Goal: Task Accomplishment & Management: Complete application form

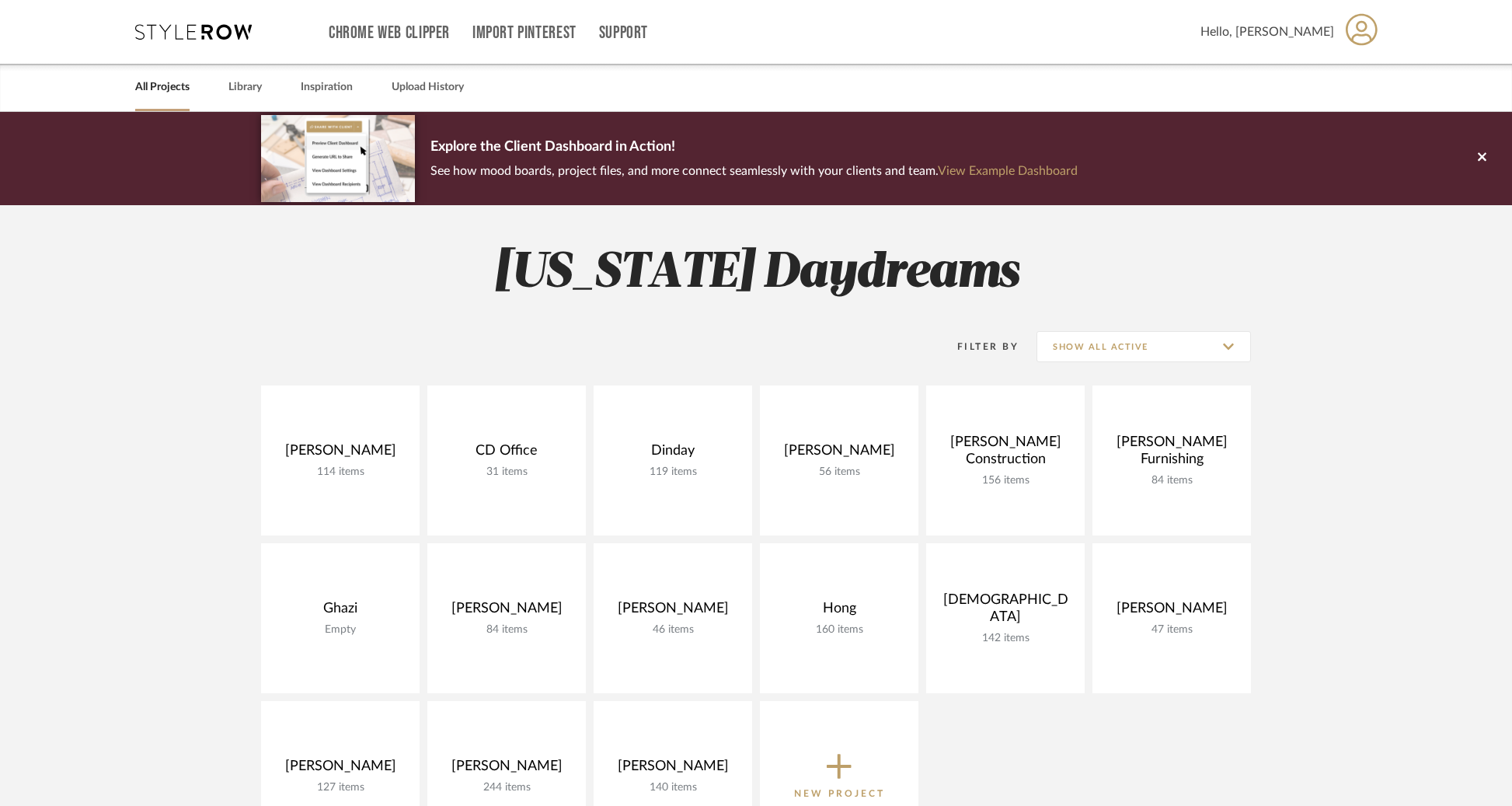
scroll to position [147, 0]
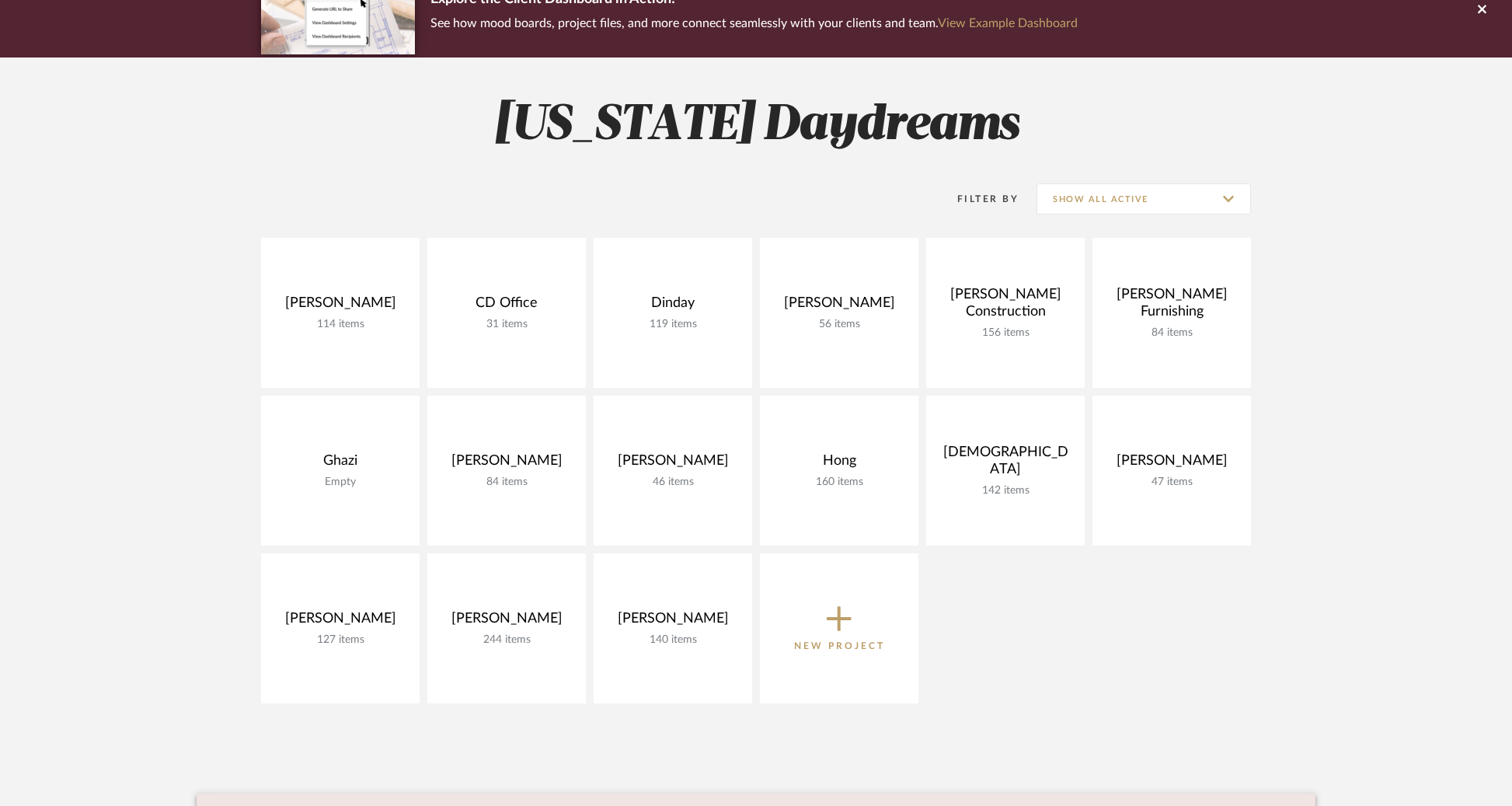
click at [849, 603] on icon at bounding box center [839, 618] width 25 height 33
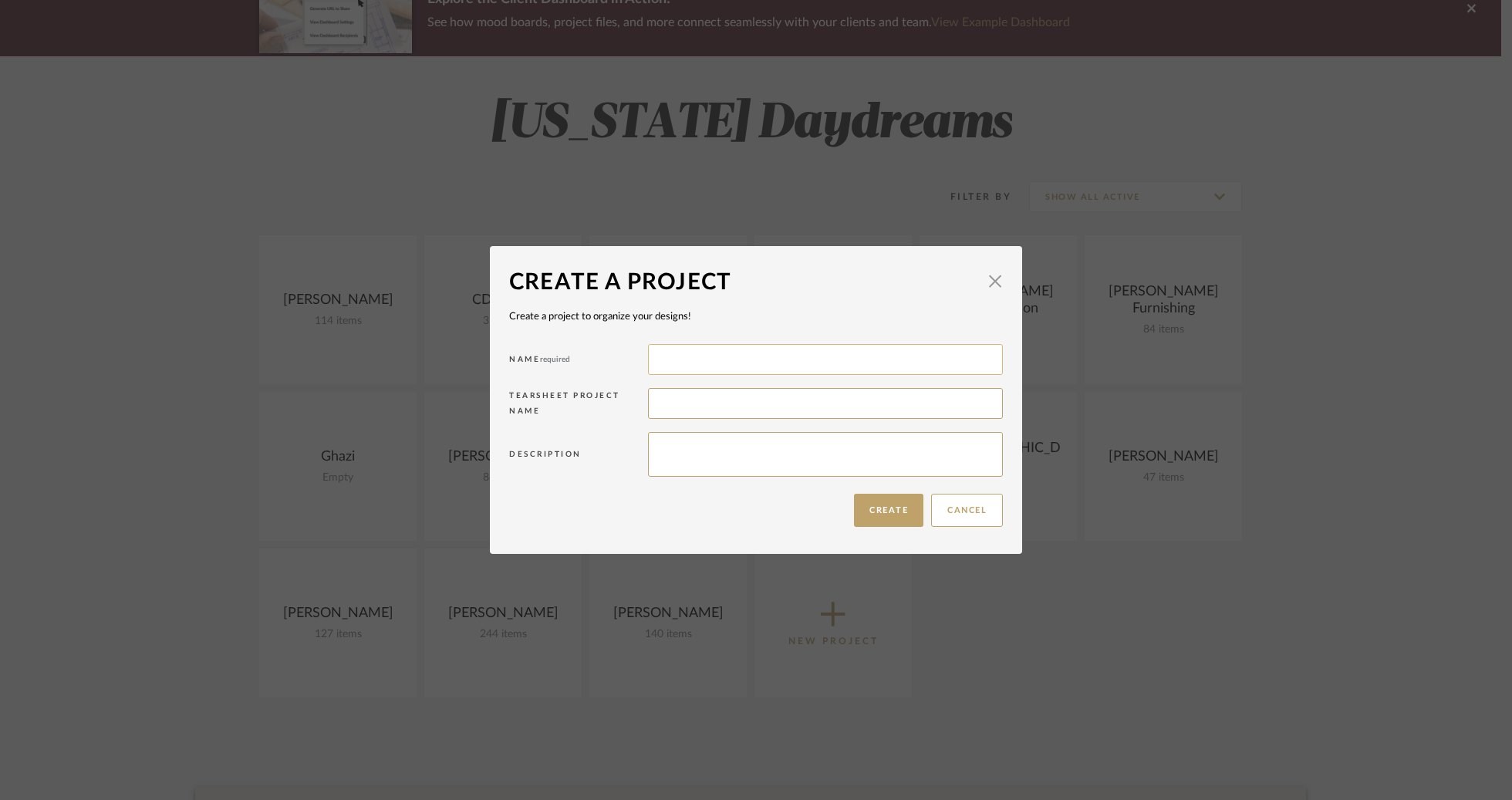
click at [748, 356] on input at bounding box center [825, 360] width 355 height 31
type input "[PERSON_NAME]"
click at [891, 516] on button "Create" at bounding box center [888, 510] width 69 height 34
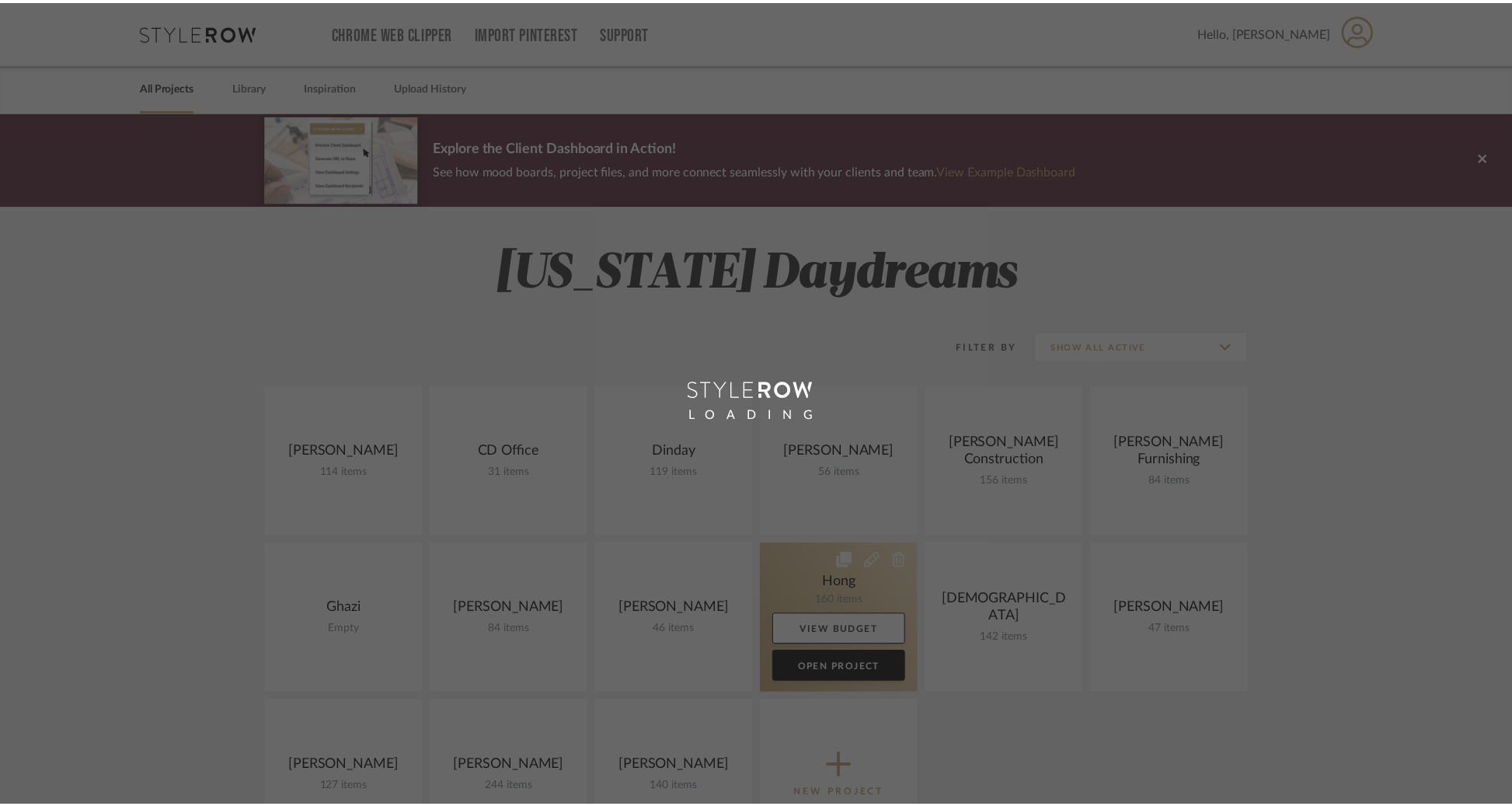
scroll to position [147, 0]
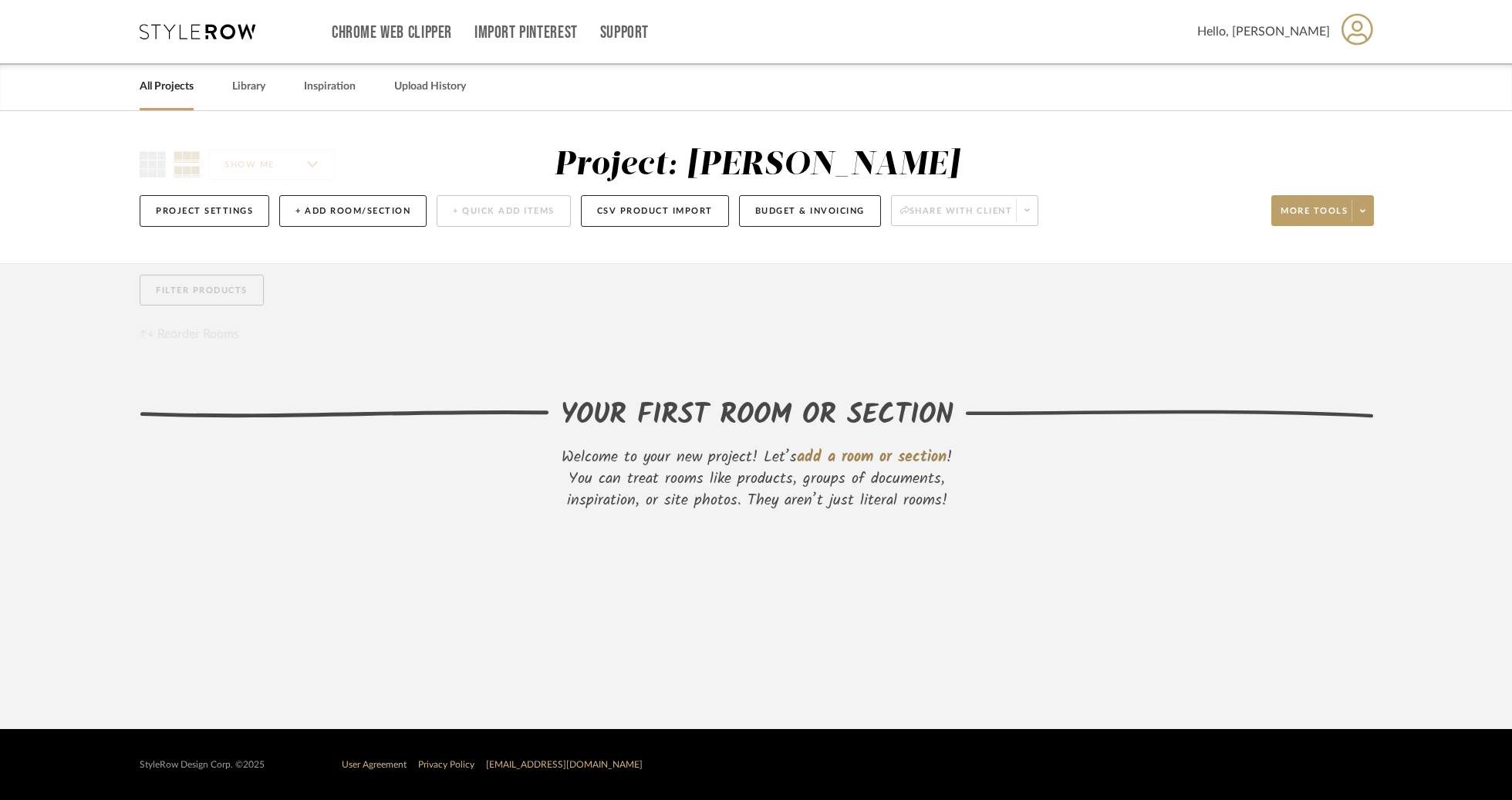
click at [896, 462] on span "add a room or section" at bounding box center [871, 457] width 150 height 25
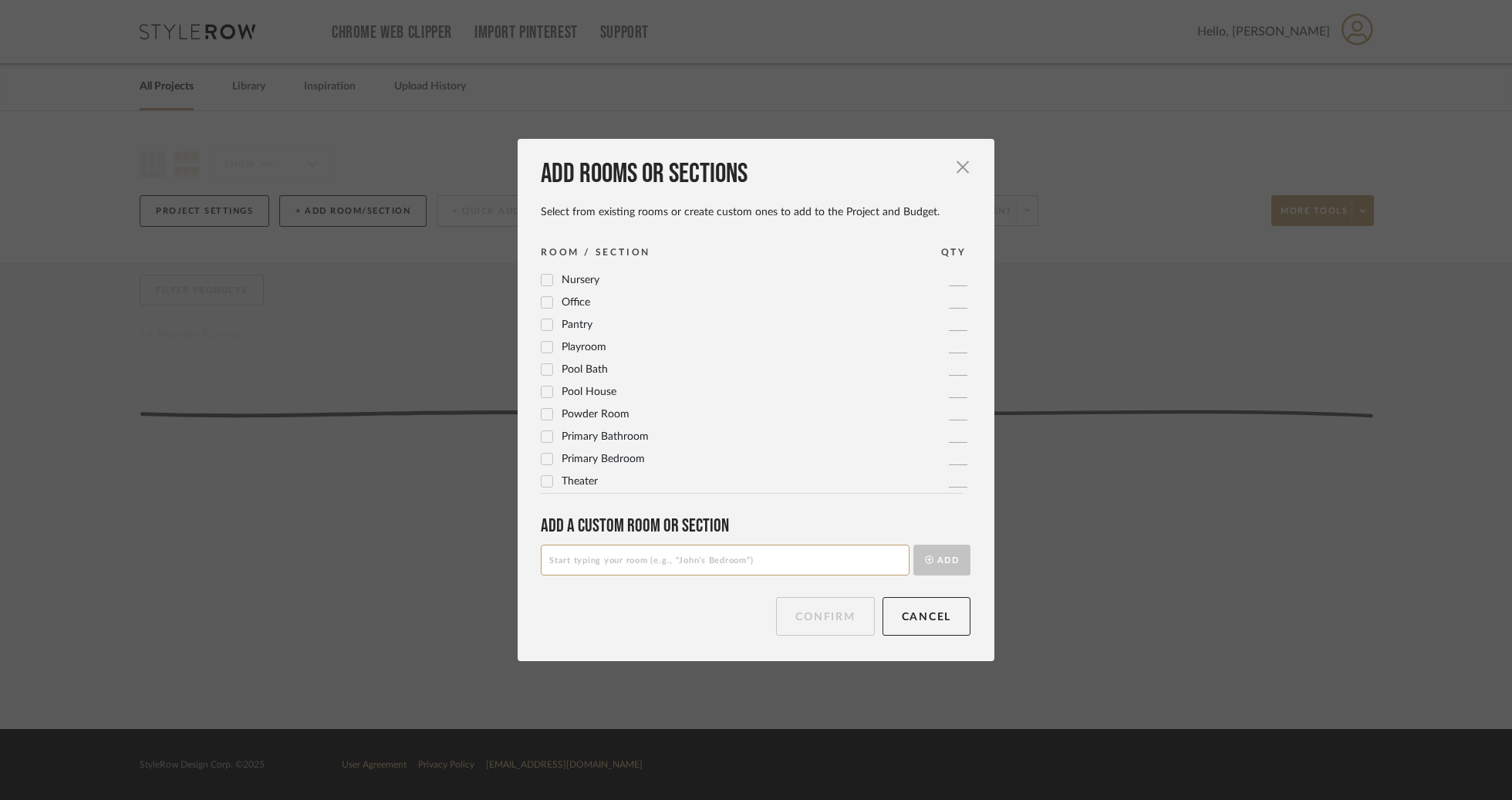
scroll to position [514, 0]
click at [541, 437] on icon at bounding box center [546, 435] width 11 height 11
click at [543, 334] on icon at bounding box center [547, 334] width 10 height 7
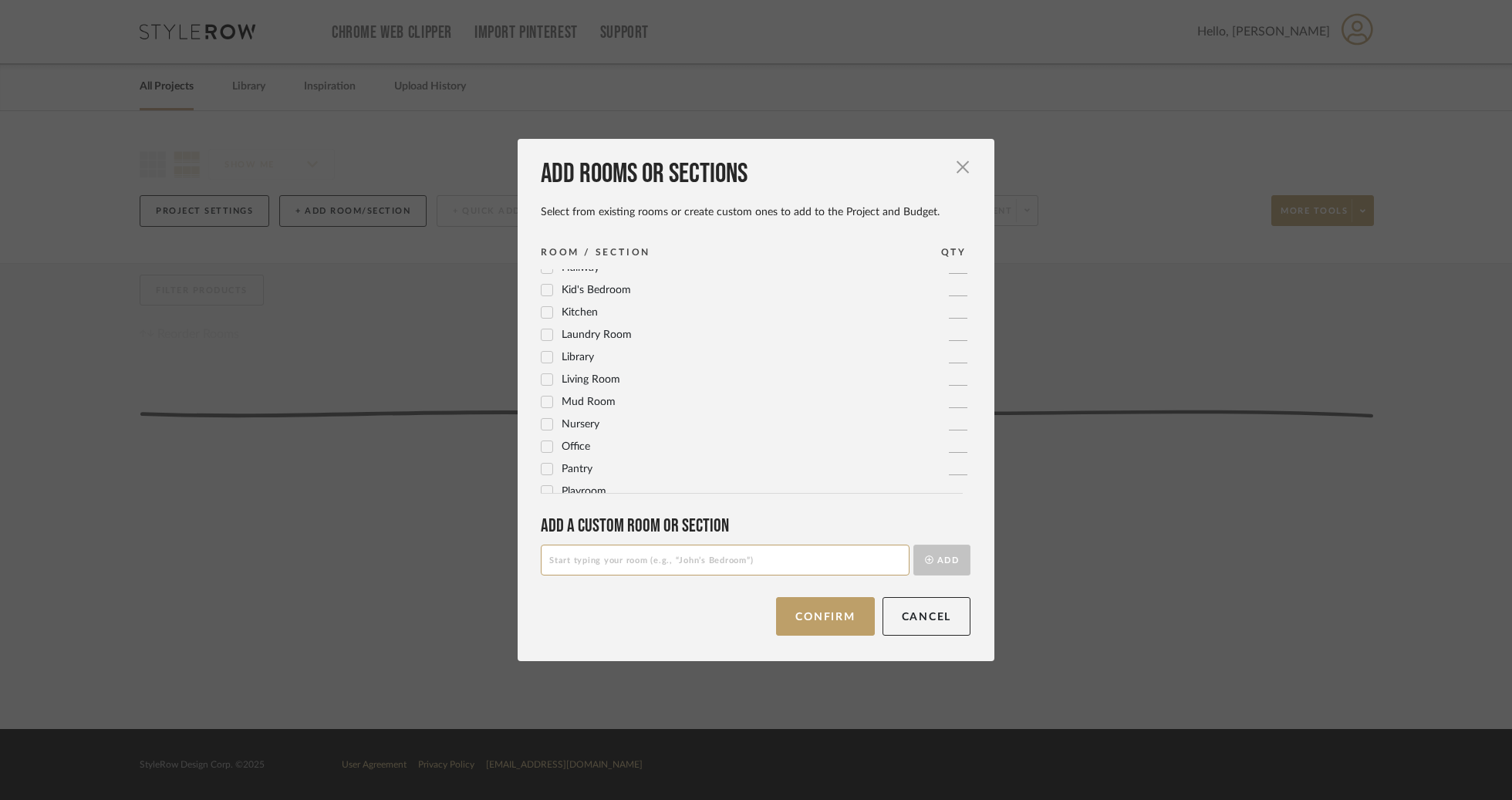
click at [655, 561] on input at bounding box center [724, 560] width 369 height 31
type input "Kids Bathroom"
click at [931, 567] on button "Add" at bounding box center [942, 560] width 57 height 31
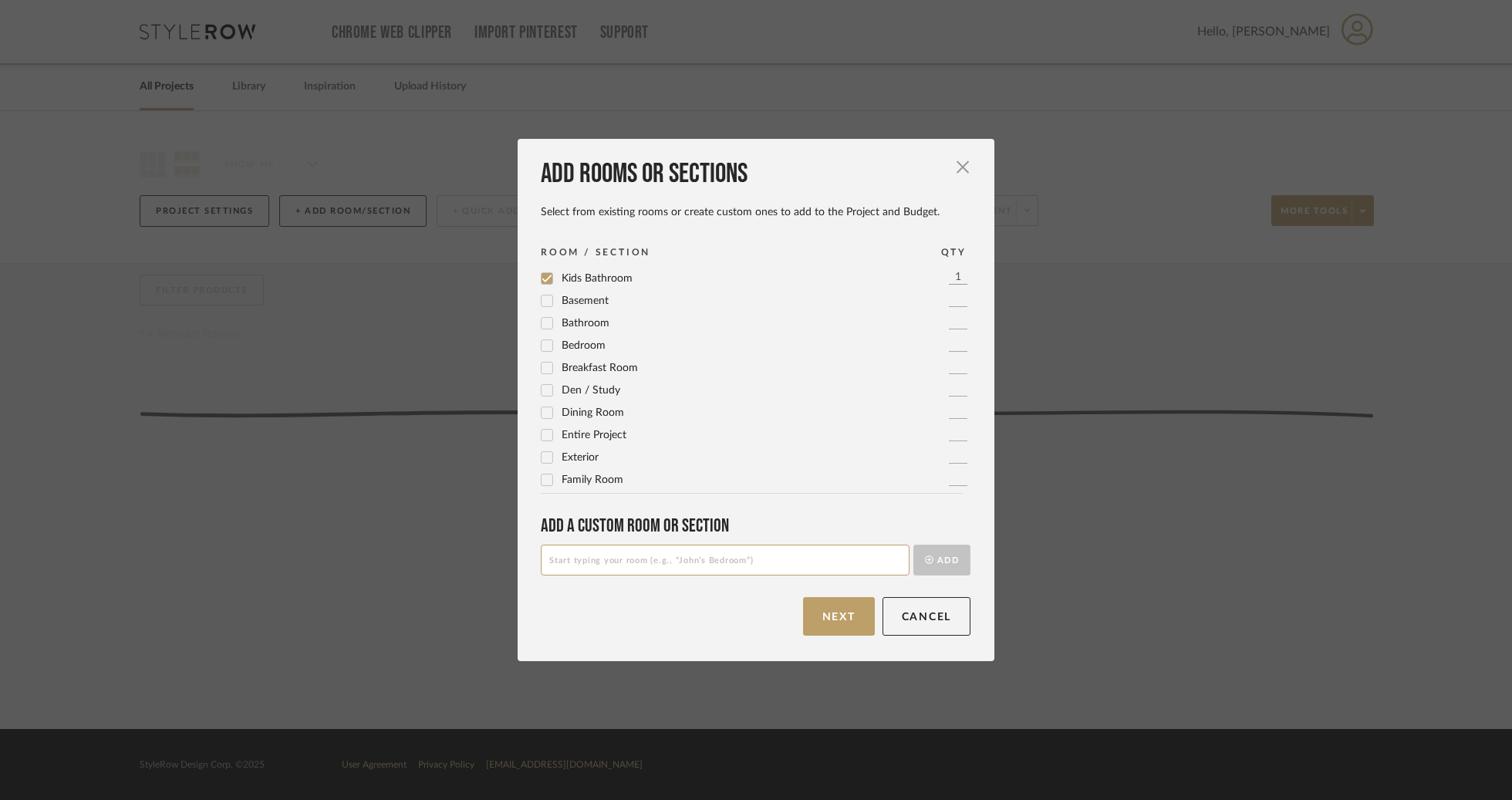
click at [727, 567] on input at bounding box center [724, 560] width 369 height 31
type input "Kids Bathroom 2"
click at [933, 570] on button "Add" at bounding box center [942, 560] width 57 height 31
click at [803, 561] on input at bounding box center [724, 560] width 369 height 31
type input "Laundry Room 2"
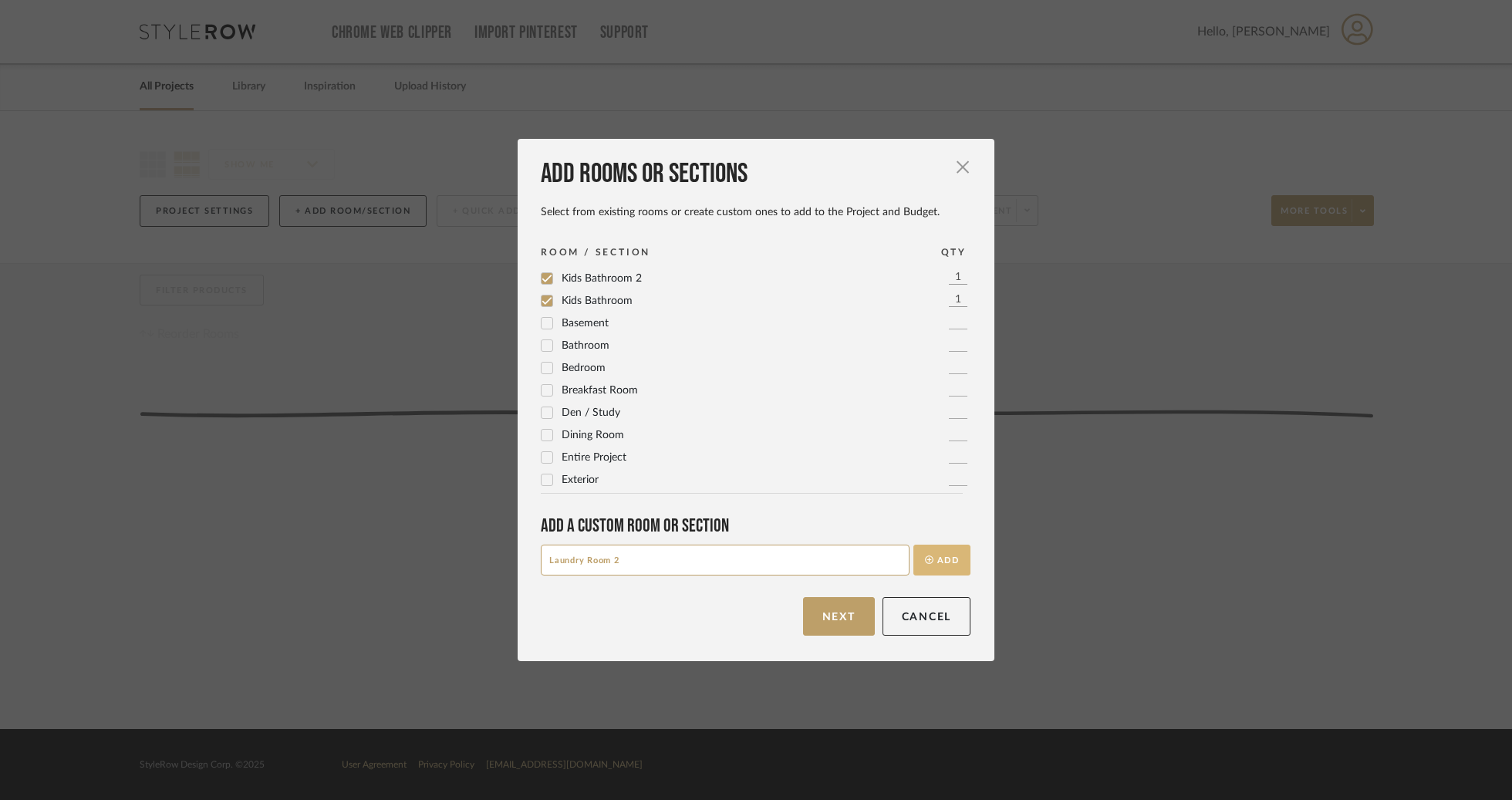
click at [949, 570] on button "Add" at bounding box center [942, 560] width 57 height 31
click at [727, 550] on input at bounding box center [724, 560] width 369 height 31
type input "Primary Bathroom 2"
click at [941, 572] on button "Add" at bounding box center [942, 560] width 57 height 31
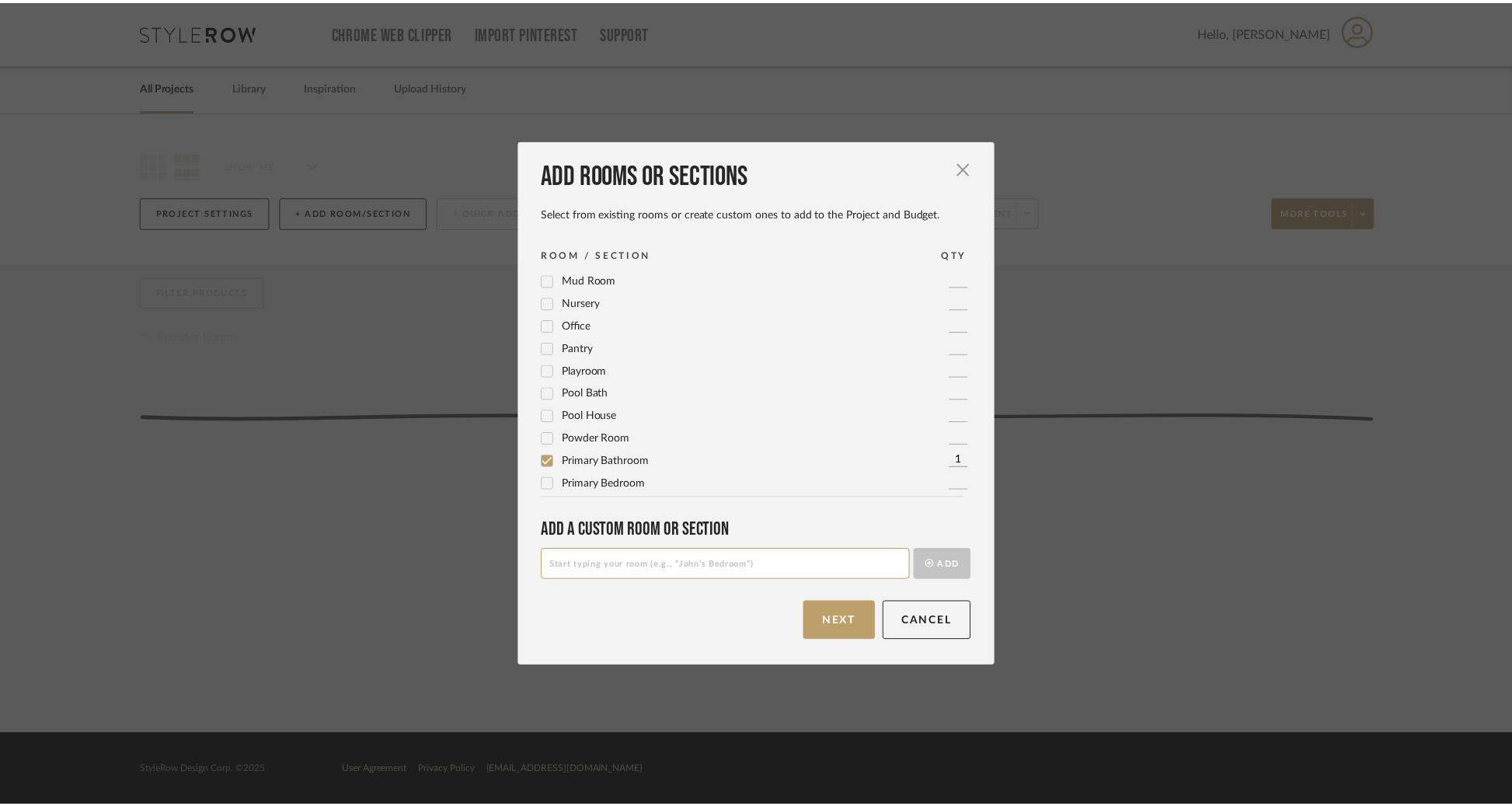
scroll to position [0, 0]
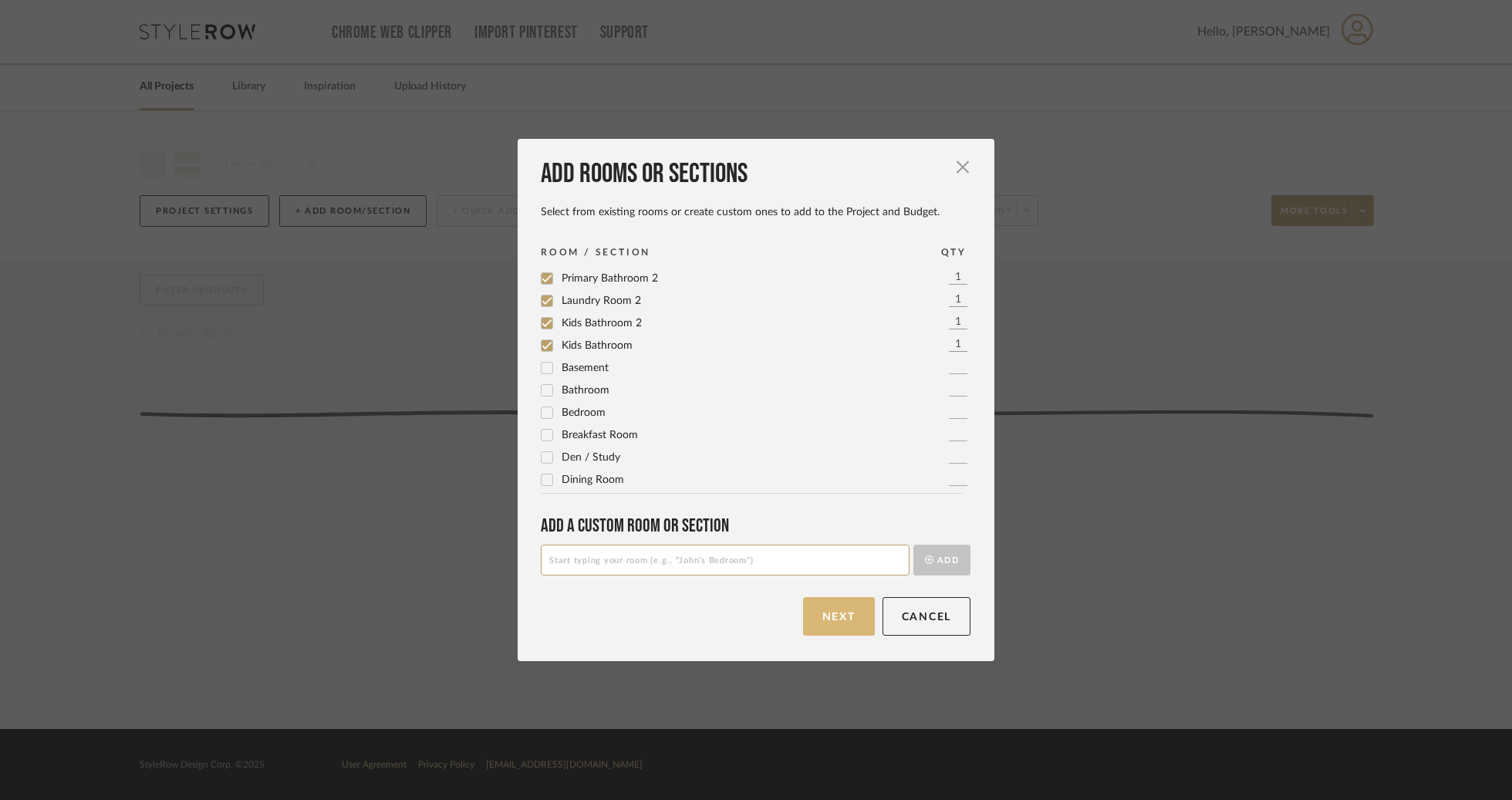
click at [847, 630] on button "Next" at bounding box center [839, 615] width 72 height 38
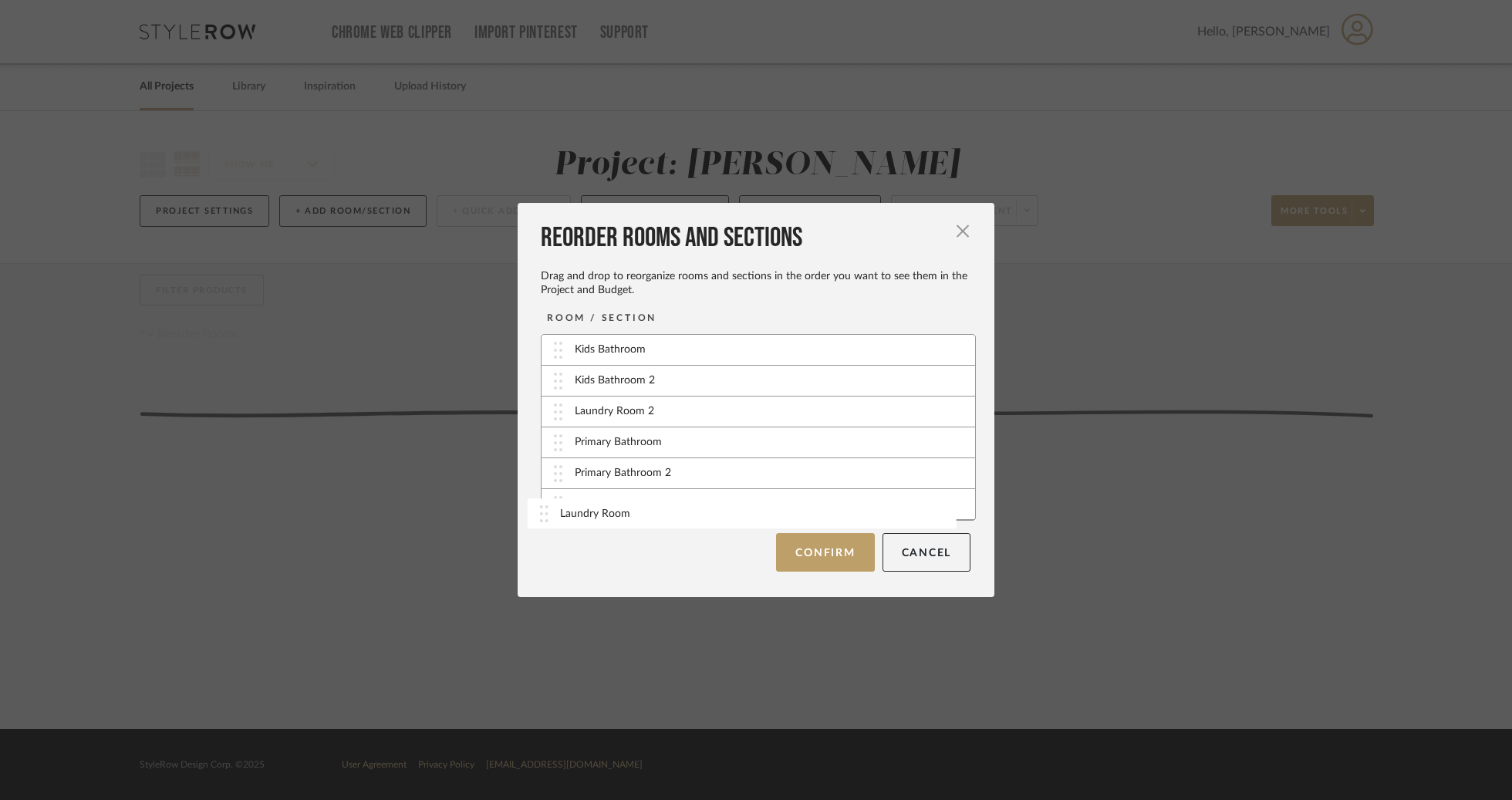
drag, startPoint x: 748, startPoint y: 414, endPoint x: 738, endPoint y: 504, distance: 90.6
drag, startPoint x: 709, startPoint y: 416, endPoint x: 709, endPoint y: 517, distance: 101.0
click at [843, 557] on button "Confirm" at bounding box center [825, 551] width 98 height 38
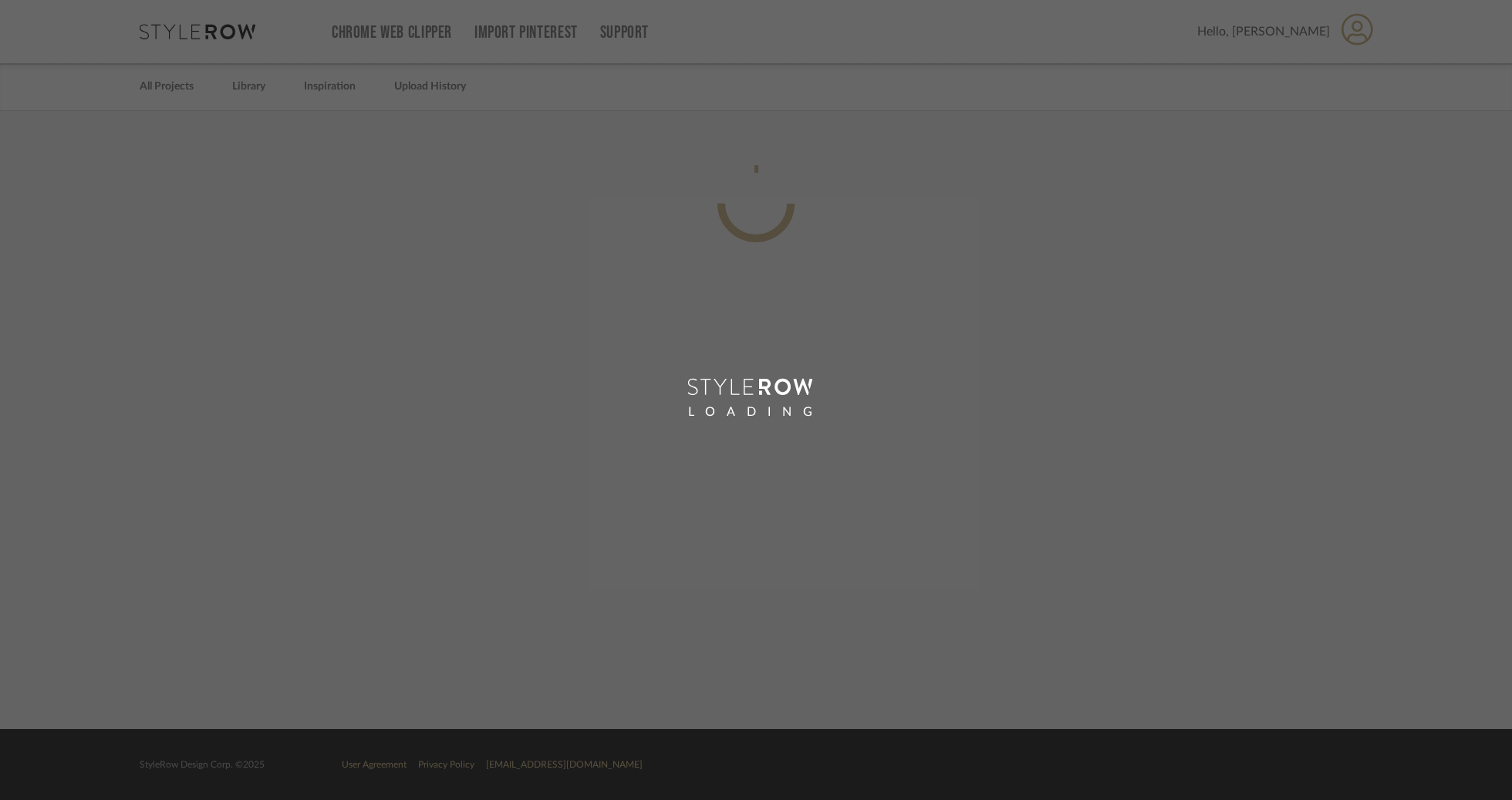
click at [860, 449] on div "LOADING" at bounding box center [756, 400] width 1512 height 800
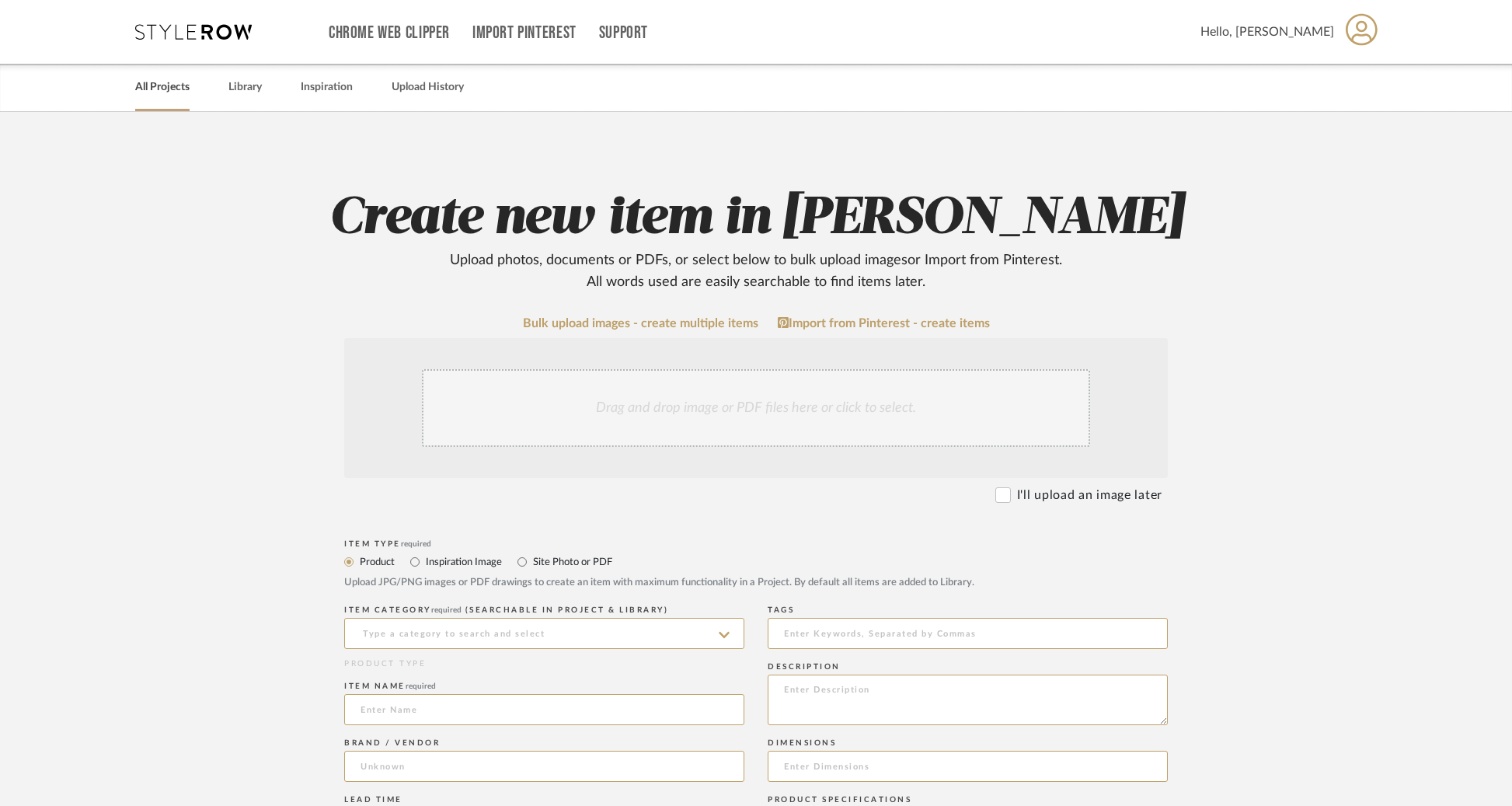
click at [157, 99] on div "All Projects" at bounding box center [162, 87] width 54 height 48
